Goal: Task Accomplishment & Management: Manage account settings

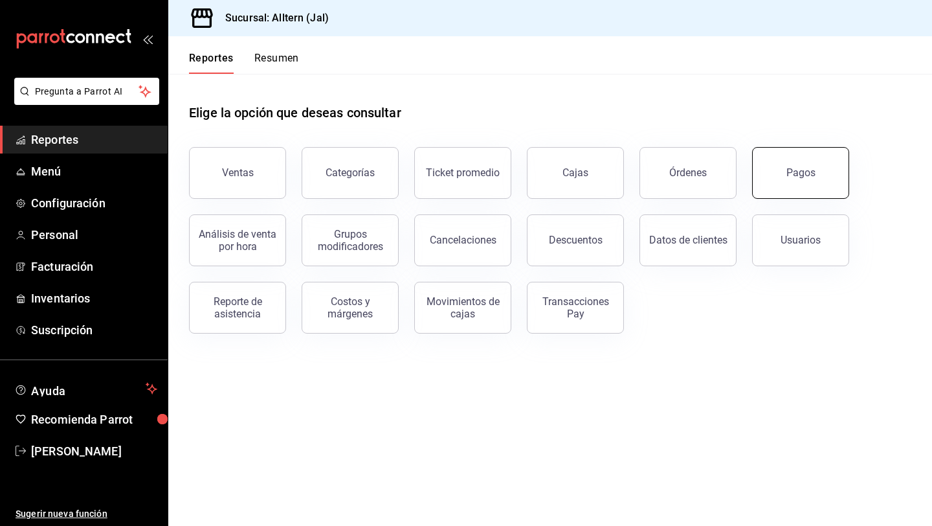
click at [804, 181] on button "Pagos" at bounding box center [800, 173] width 97 height 52
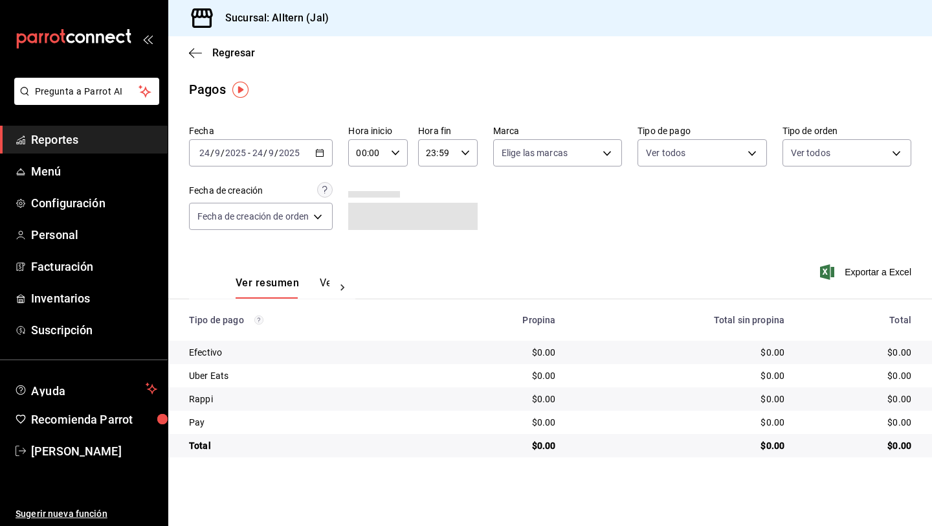
click at [324, 152] on \(Stroke\) "button" at bounding box center [320, 153] width 8 height 7
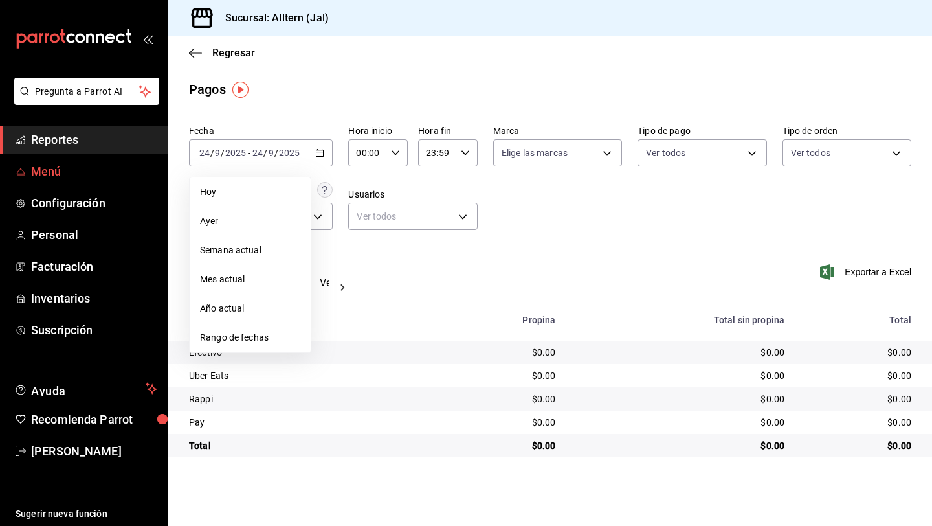
click at [61, 168] on span "Menú" at bounding box center [94, 170] width 126 height 17
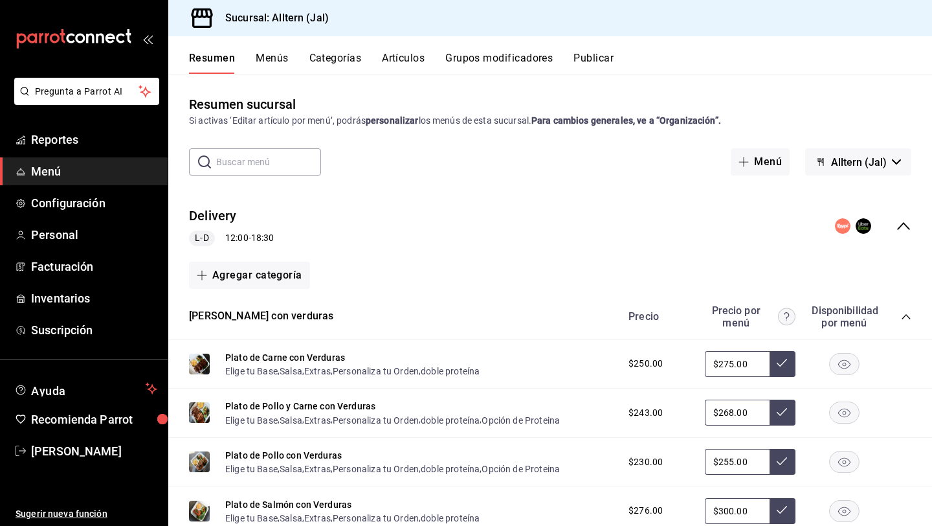
scroll to position [912, 0]
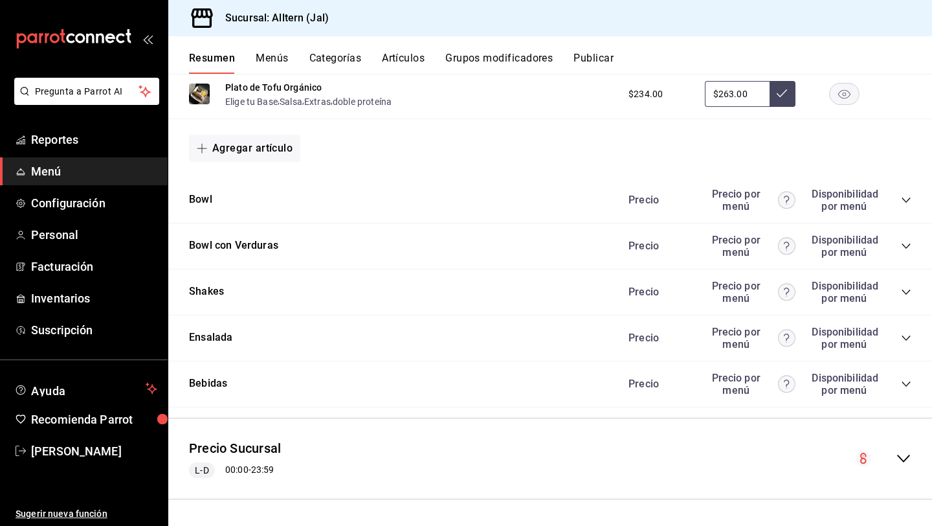
click at [903, 382] on icon "collapse-category-row" at bounding box center [906, 383] width 8 height 5
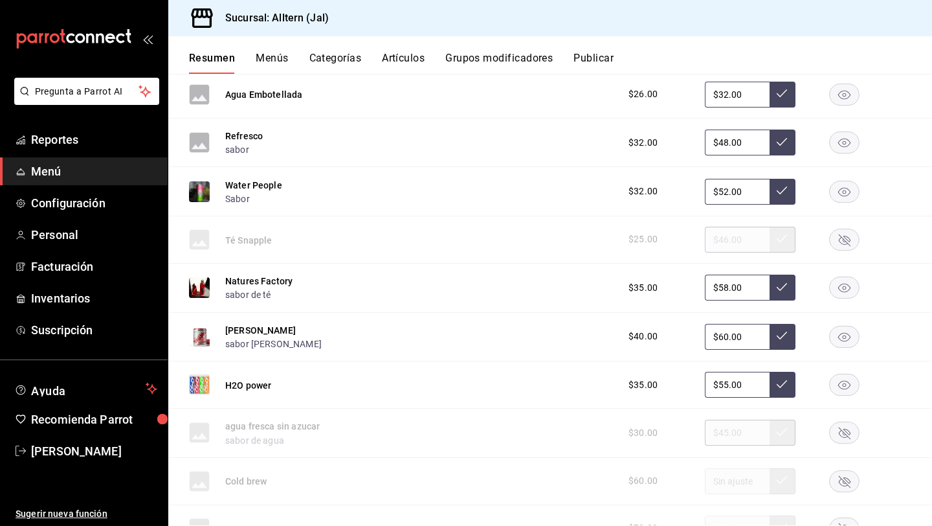
scroll to position [1314, 0]
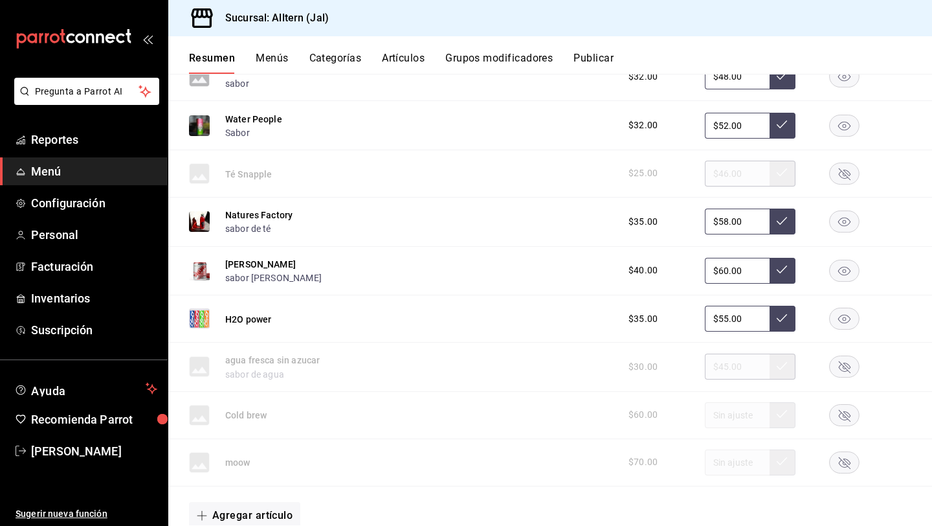
click at [844, 366] on rect "button" at bounding box center [845, 366] width 30 height 21
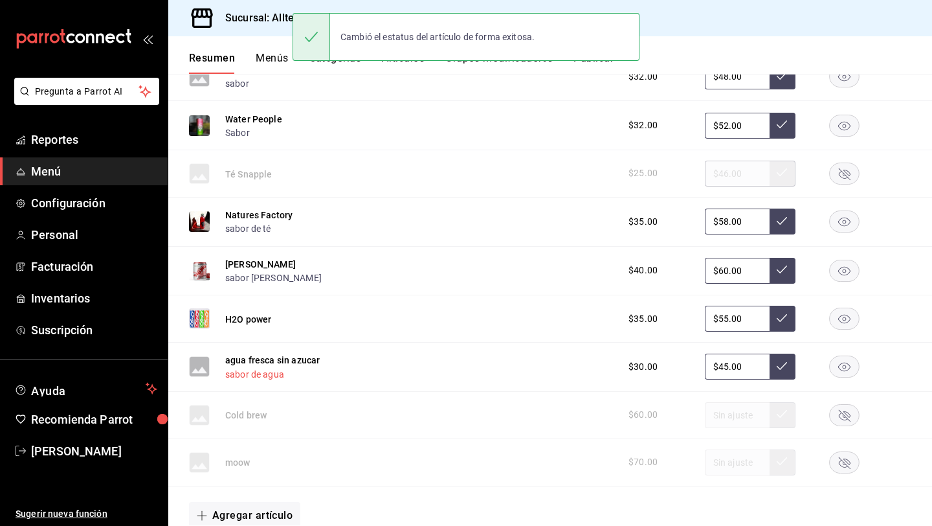
click at [255, 375] on button "sabor de agua" at bounding box center [254, 374] width 59 height 13
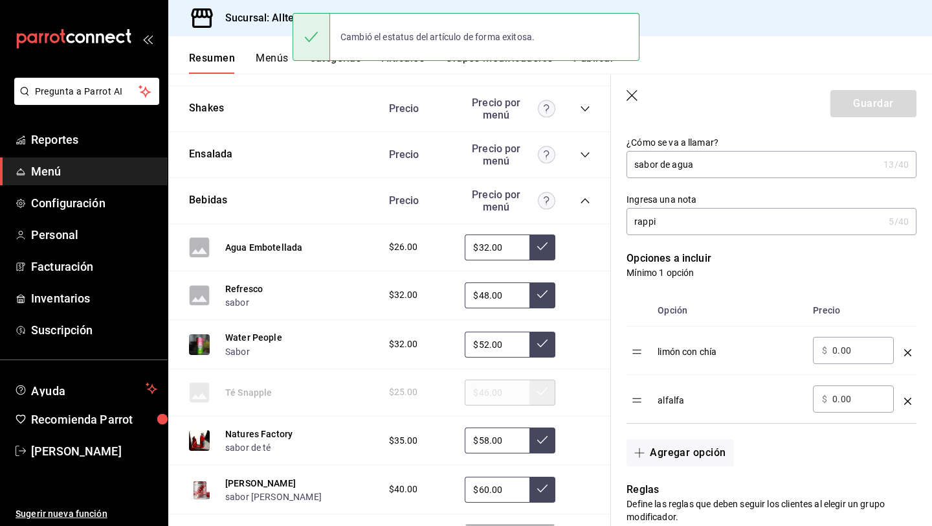
scroll to position [231, 0]
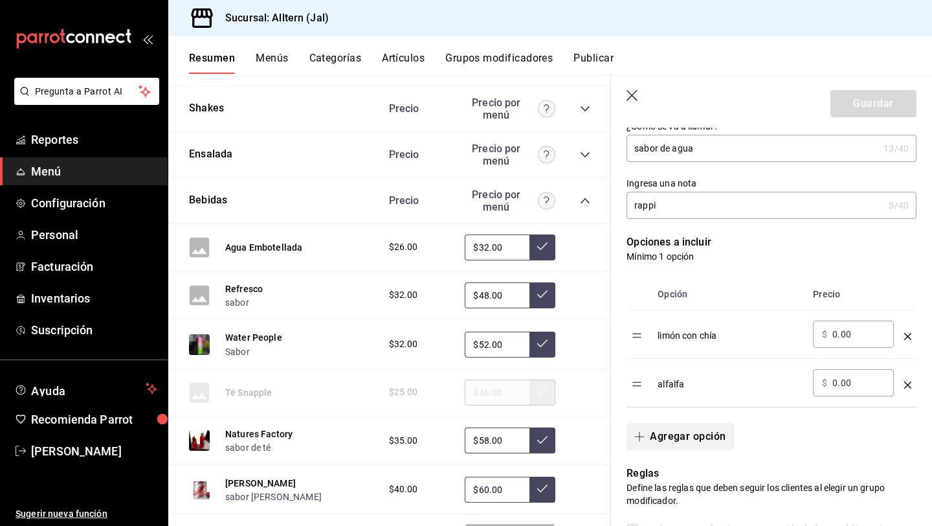
click at [678, 439] on button "Agregar opción" at bounding box center [680, 436] width 107 height 27
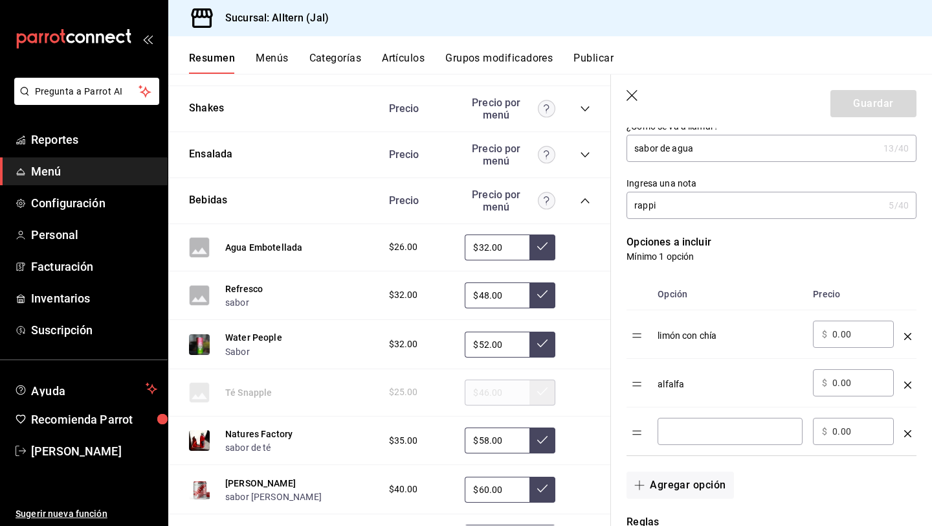
click at [696, 437] on input "optionsTable" at bounding box center [730, 431] width 127 height 13
type input "lima"
click at [854, 107] on button "Guardar" at bounding box center [874, 103] width 86 height 27
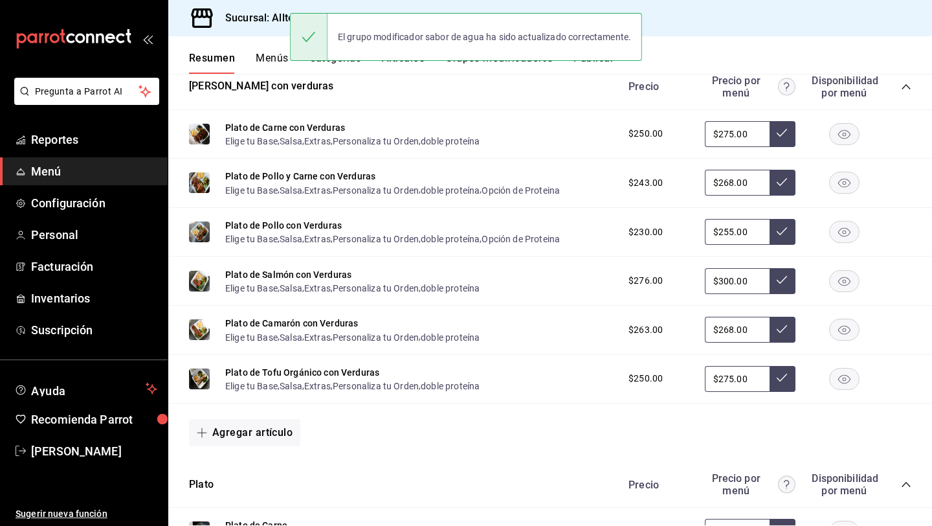
scroll to position [912, 0]
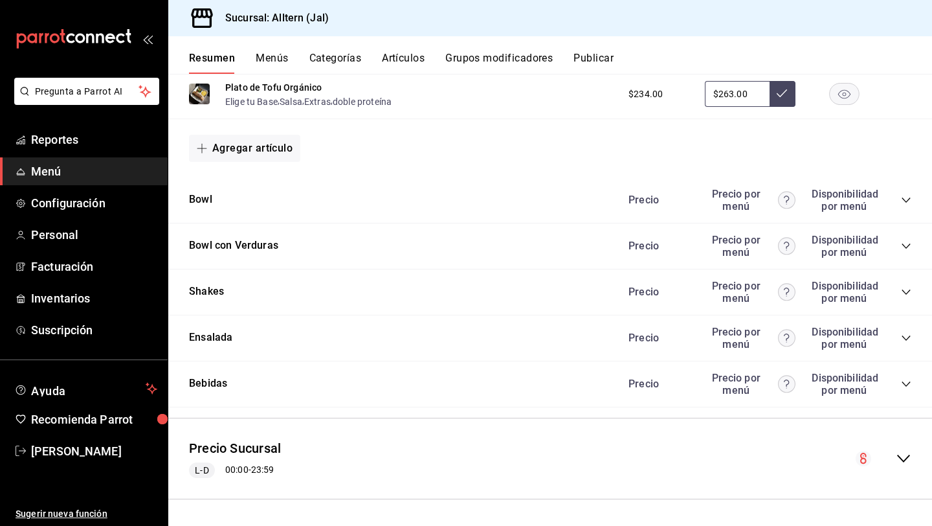
click at [908, 386] on icon "collapse-category-row" at bounding box center [906, 384] width 10 height 10
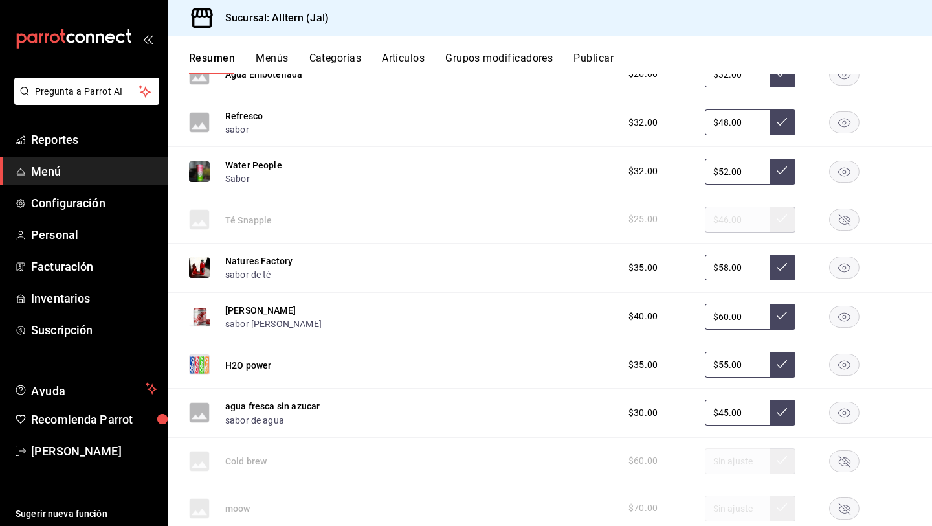
scroll to position [1252, 0]
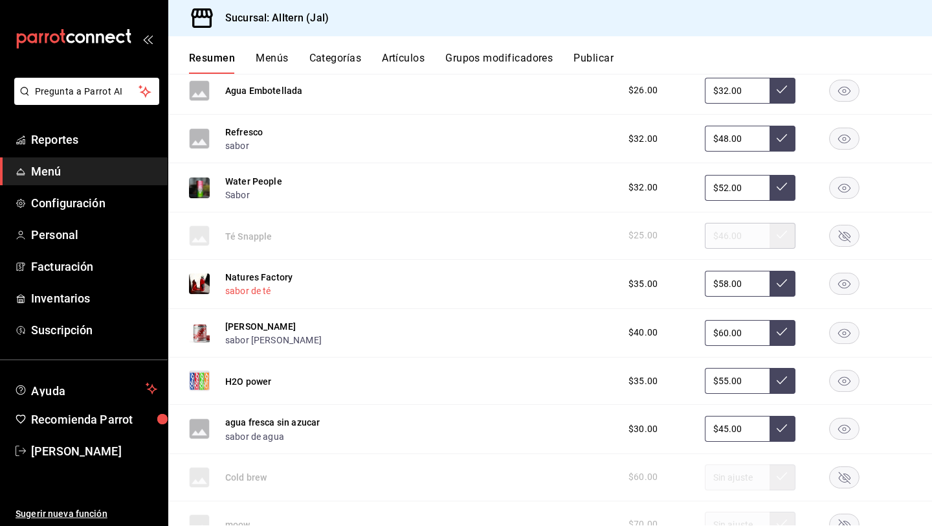
click at [252, 292] on button "sabor de té" at bounding box center [248, 290] width 46 height 13
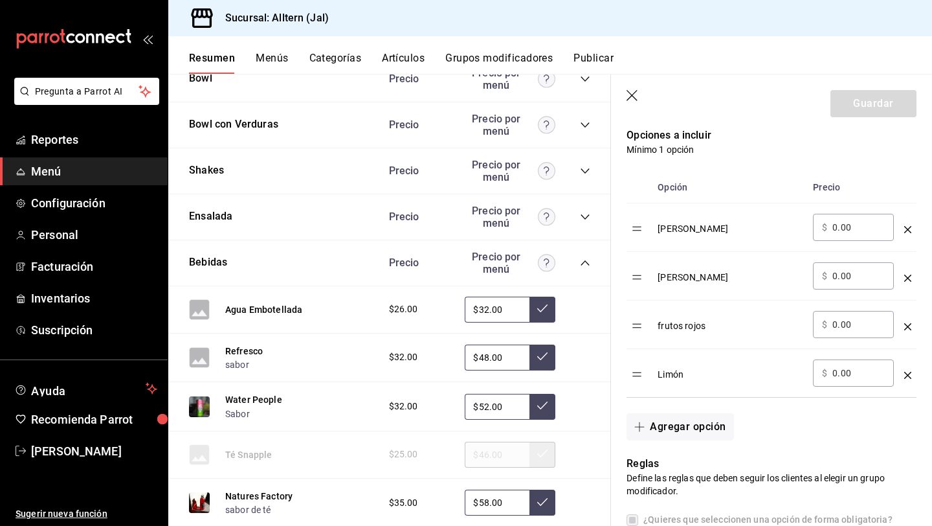
scroll to position [340, 0]
click at [630, 91] on icon "button" at bounding box center [633, 96] width 13 height 13
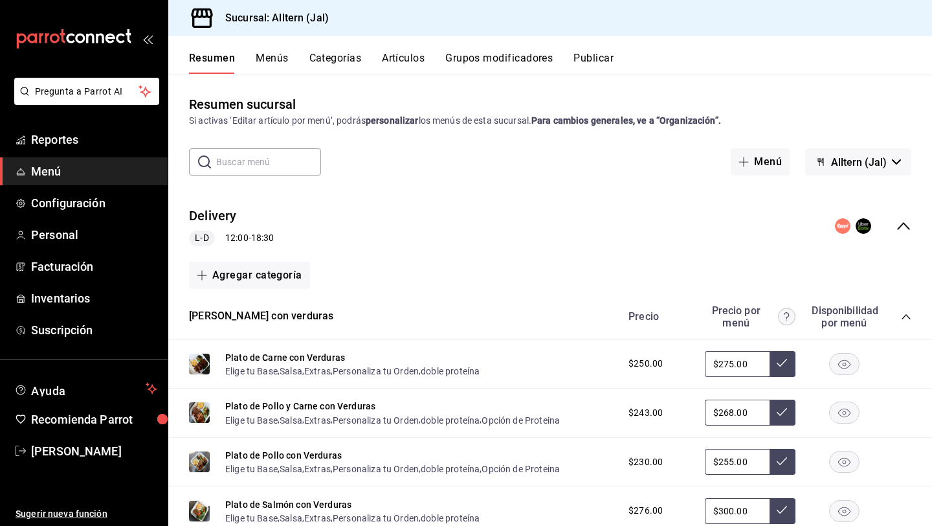
click at [597, 61] on button "Publicar" at bounding box center [594, 63] width 40 height 22
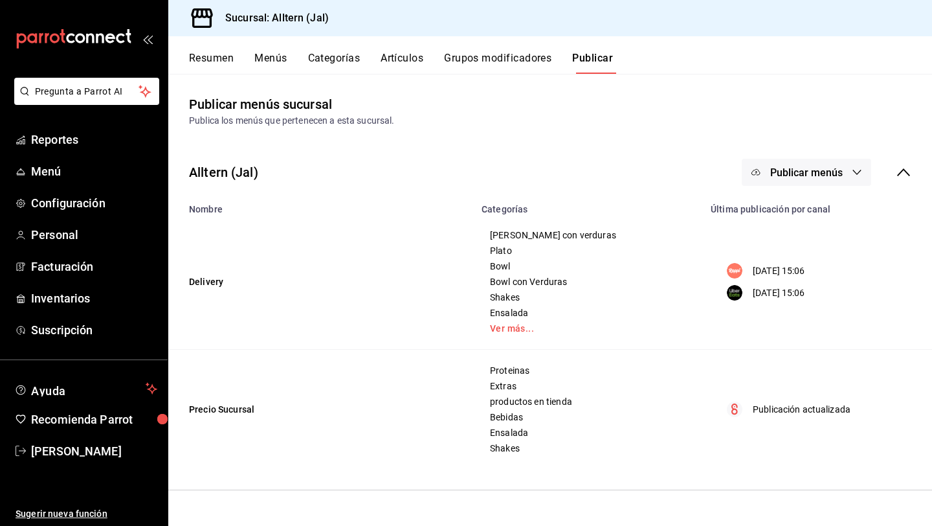
click at [840, 163] on button "Publicar menús" at bounding box center [806, 172] width 129 height 27
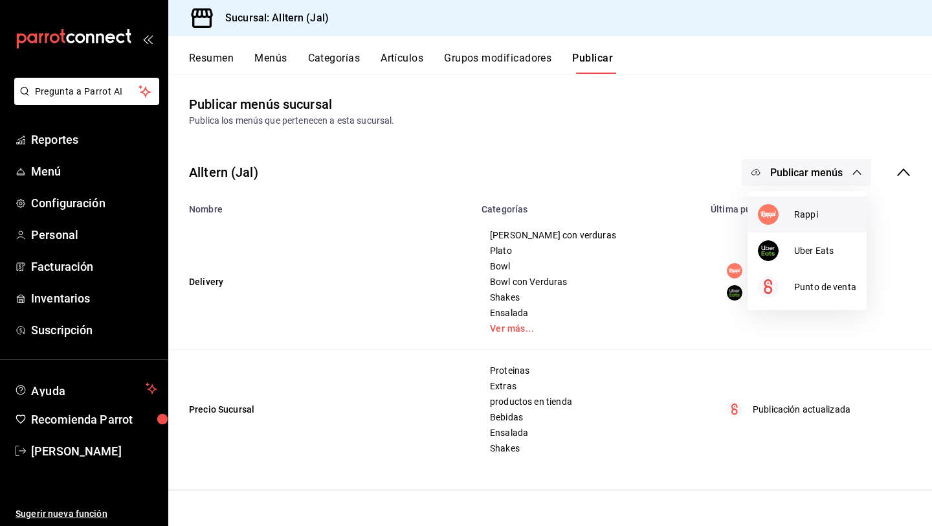
click at [803, 210] on span "Rappi" at bounding box center [825, 215] width 62 height 14
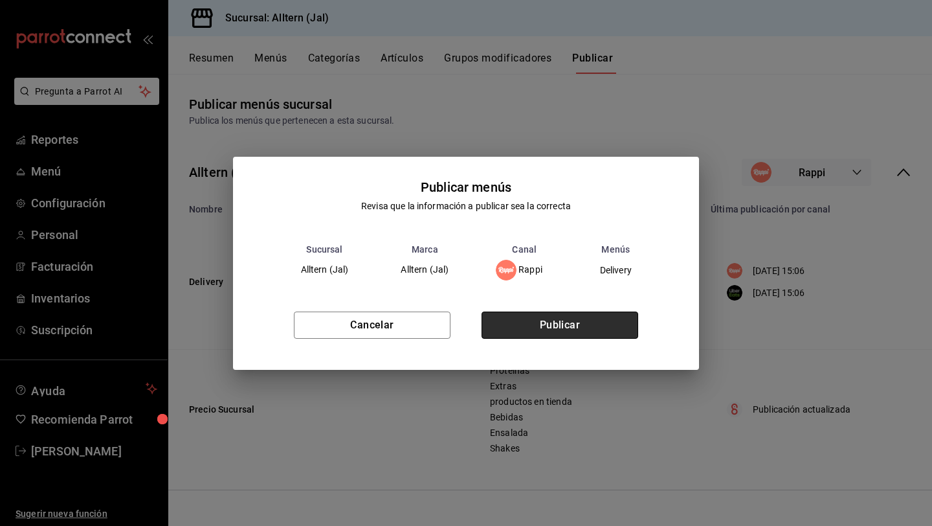
click at [587, 333] on button "Publicar" at bounding box center [560, 324] width 157 height 27
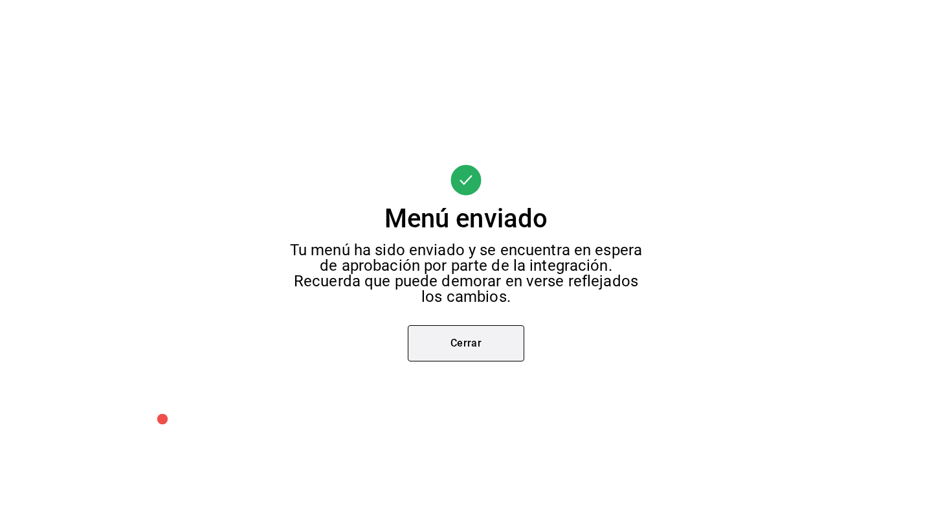
click at [472, 350] on button "Cerrar" at bounding box center [466, 343] width 117 height 36
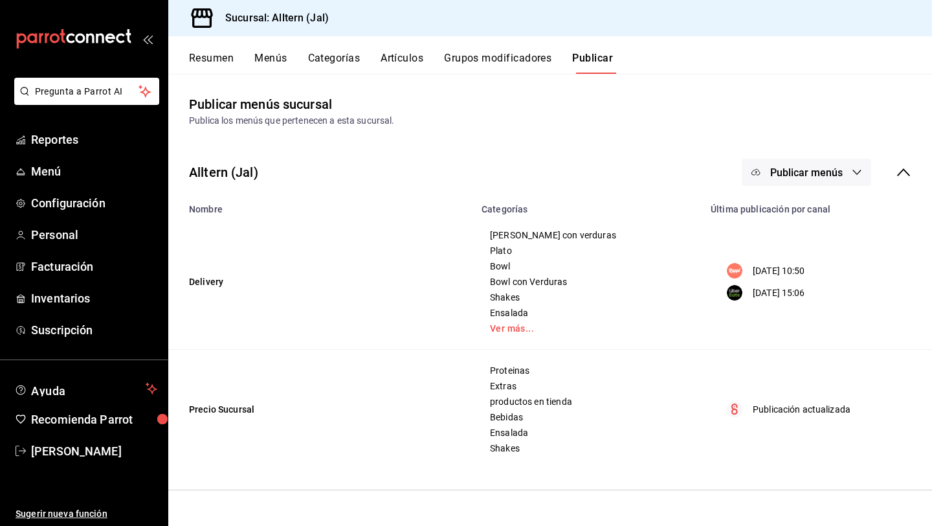
click at [776, 186] on div "Alltern (Jal) Publicar menús" at bounding box center [550, 172] width 764 height 48
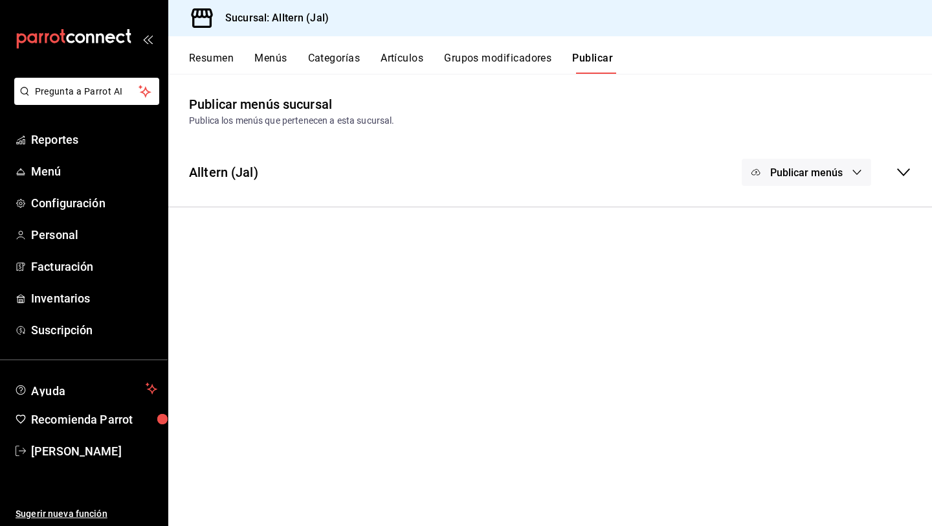
click at [783, 172] on span "Publicar menús" at bounding box center [806, 172] width 73 height 12
click at [784, 262] on li "Uber Eats" at bounding box center [807, 250] width 119 height 36
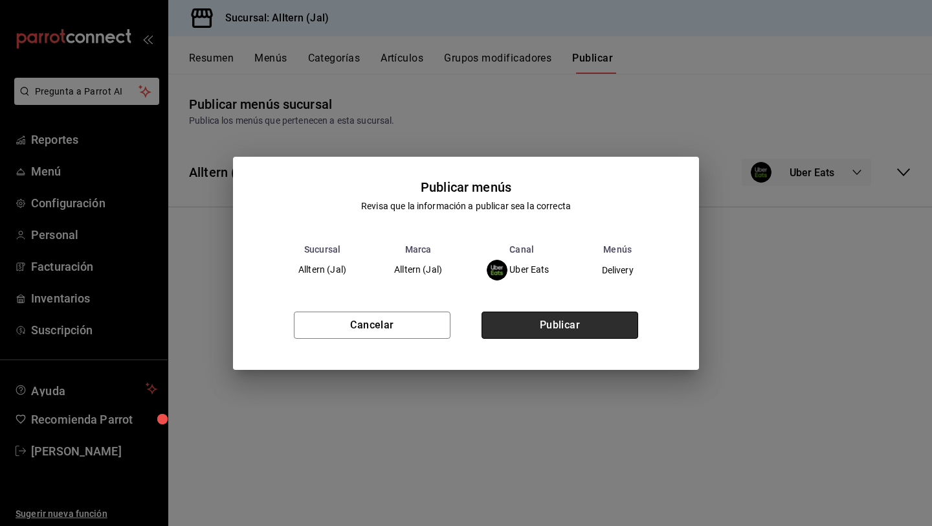
click at [570, 334] on button "Publicar" at bounding box center [560, 324] width 157 height 27
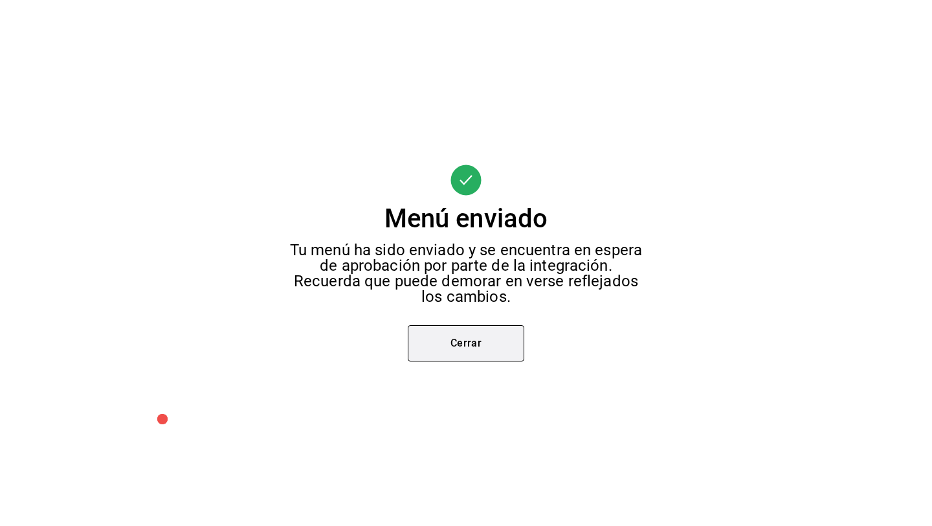
click at [486, 342] on button "Cerrar" at bounding box center [466, 343] width 117 height 36
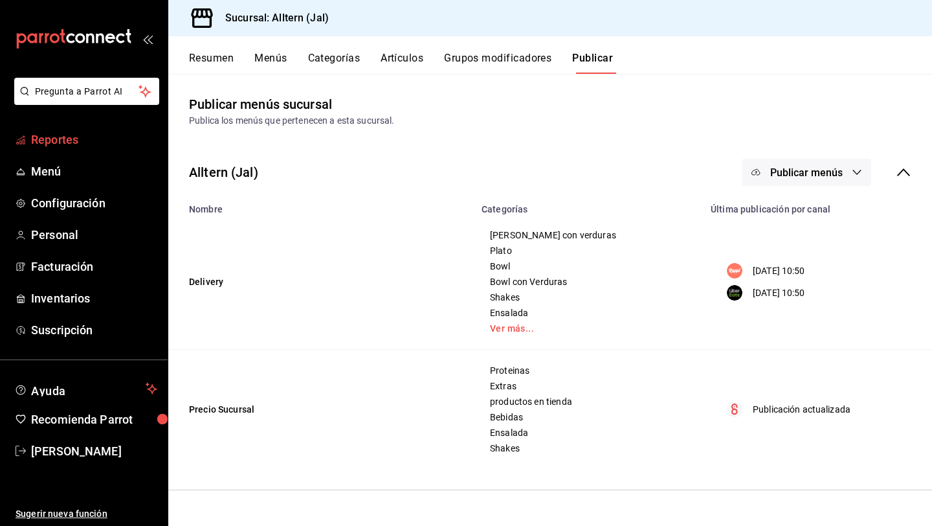
click at [69, 135] on span "Reportes" at bounding box center [94, 139] width 126 height 17
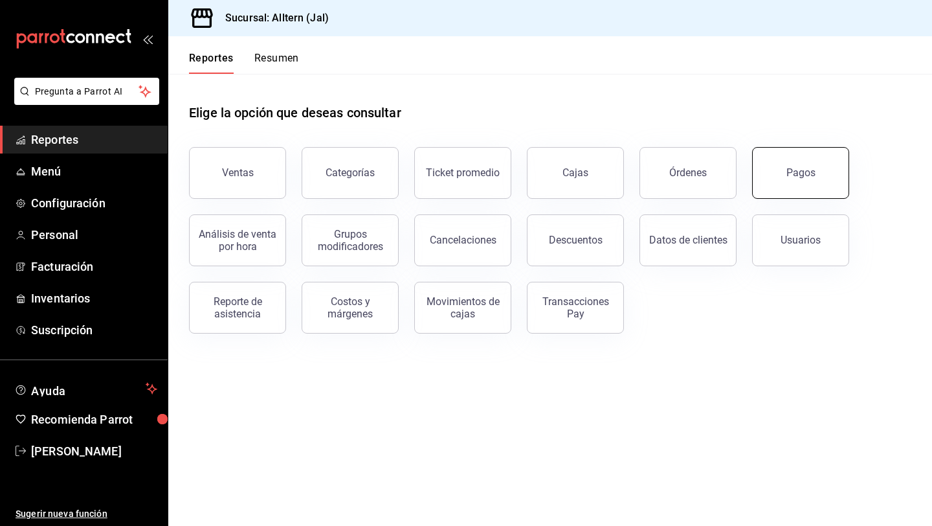
click at [818, 172] on button "Pagos" at bounding box center [800, 173] width 97 height 52
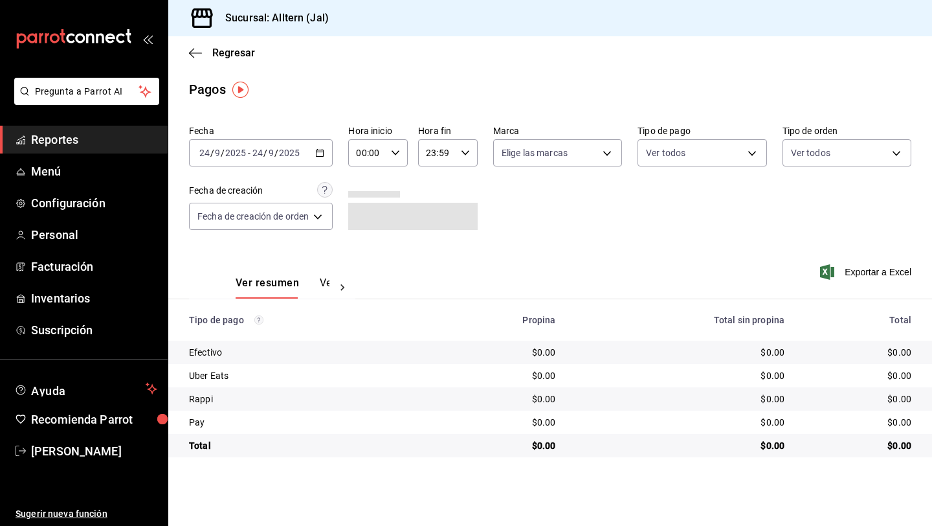
click at [326, 150] on div "[DATE] [DATE] - [DATE] [DATE]" at bounding box center [261, 152] width 144 height 27
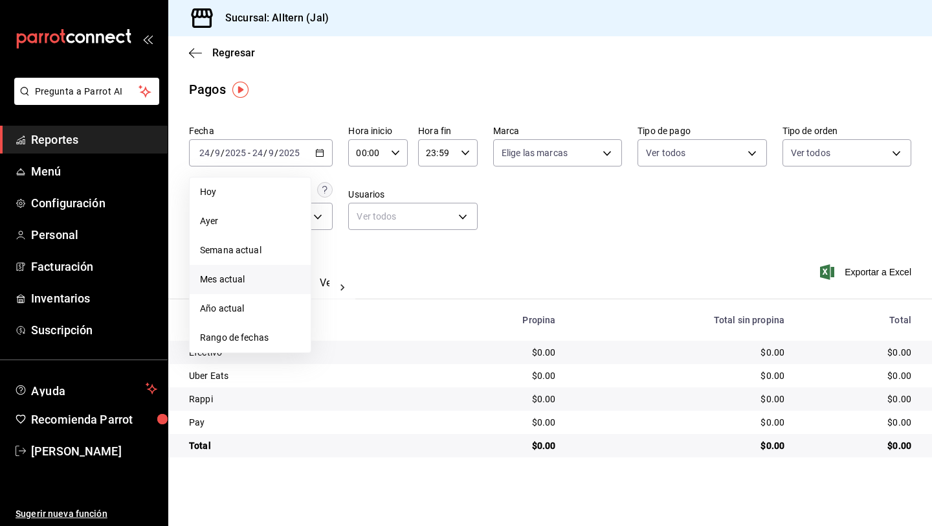
click at [243, 280] on span "Mes actual" at bounding box center [250, 280] width 100 height 14
